Goal: Find specific page/section

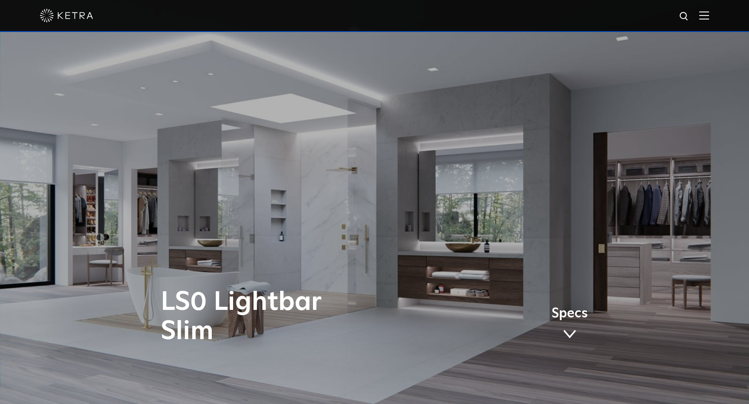
click at [85, 16] on img at bounding box center [66, 15] width 53 height 13
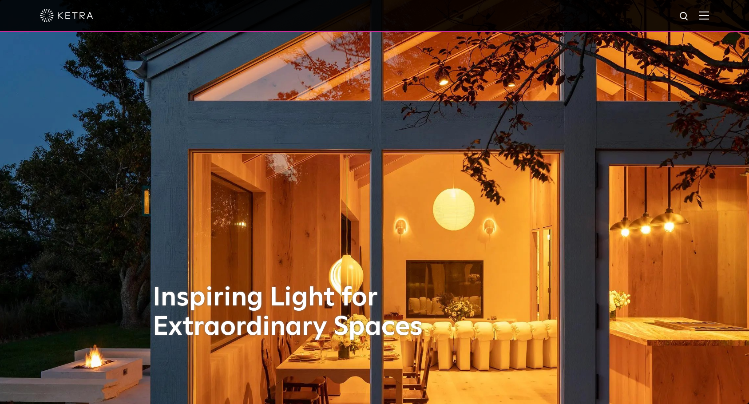
click at [709, 21] on div at bounding box center [374, 15] width 669 height 31
click at [709, 15] on img at bounding box center [704, 15] width 10 height 8
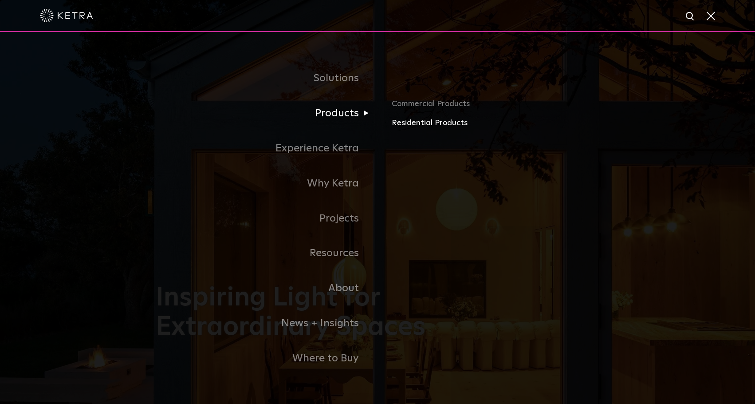
click at [414, 124] on link "Residential Products" at bounding box center [496, 123] width 208 height 13
